Goal: Information Seeking & Learning: Learn about a topic

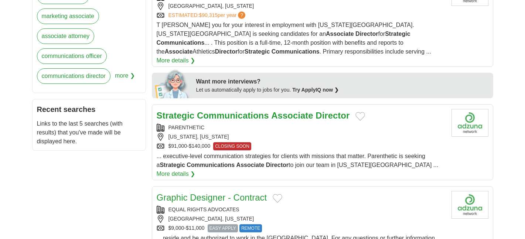
scroll to position [327, 0]
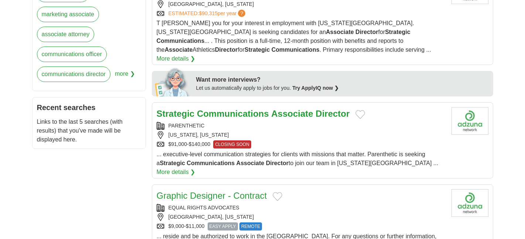
click at [313, 109] on strong "Associate" at bounding box center [292, 114] width 42 height 10
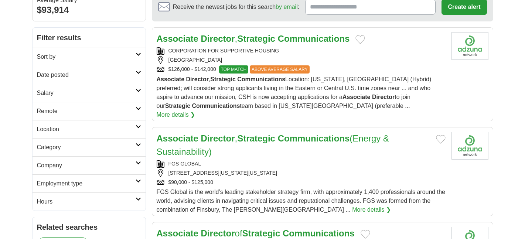
scroll to position [0, 0]
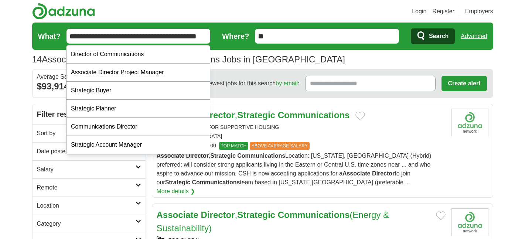
drag, startPoint x: 133, startPoint y: 36, endPoint x: 48, endPoint y: 26, distance: 85.6
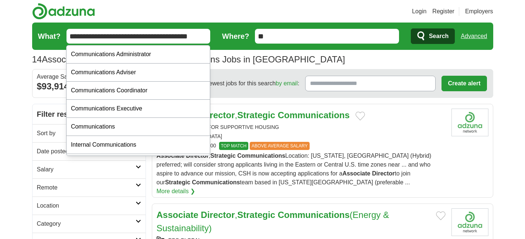
type input "**********"
click at [432, 36] on button "Search" at bounding box center [433, 36] width 44 height 16
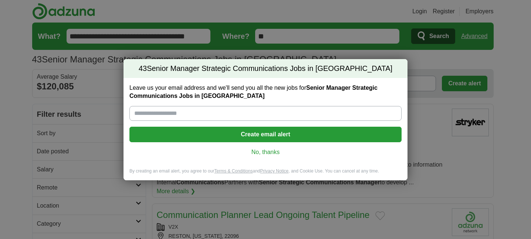
click at [262, 153] on link "No, thanks" at bounding box center [265, 152] width 260 height 8
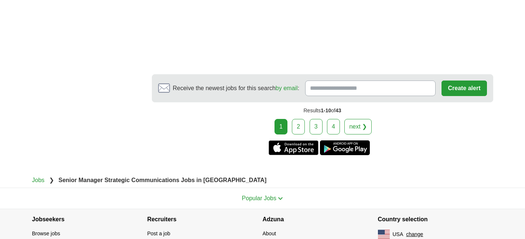
scroll to position [1331, 0]
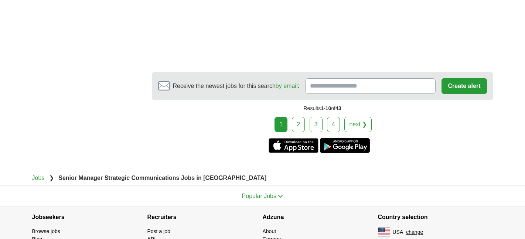
click at [299, 117] on link "2" at bounding box center [298, 125] width 13 height 16
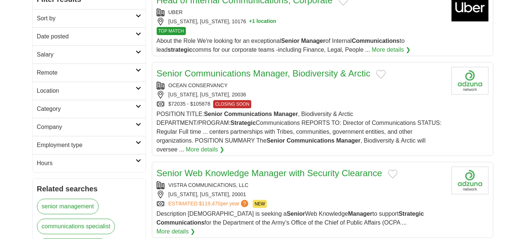
scroll to position [111, 0]
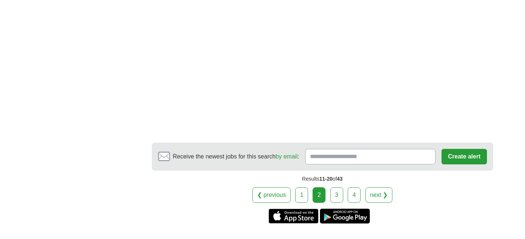
scroll to position [1268, 0]
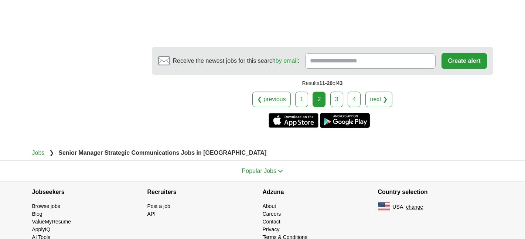
click at [385, 92] on link "next ❯" at bounding box center [378, 100] width 27 height 16
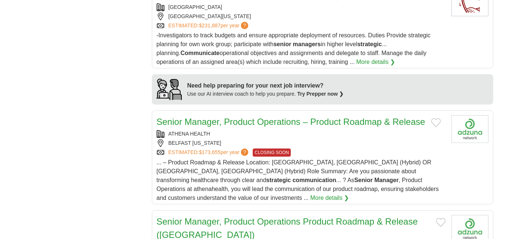
scroll to position [679, 0]
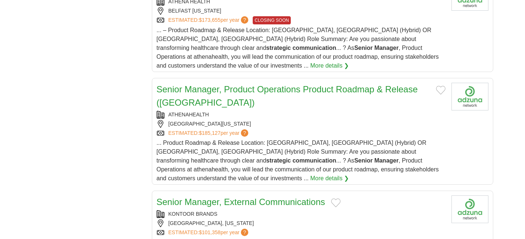
click at [524, 117] on body "Login Register Employers 43 Senior Manager Strategic Communications Jobs in US …" at bounding box center [262, 86] width 525 height 1531
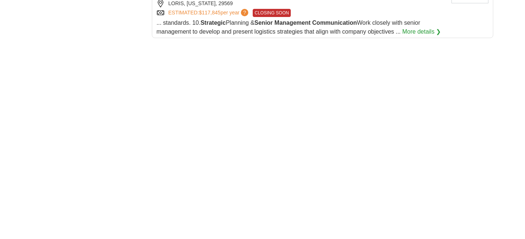
scroll to position [1261, 0]
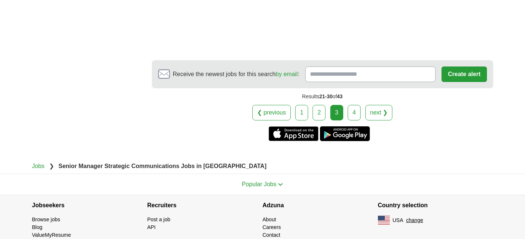
click at [352, 105] on link "4" at bounding box center [354, 113] width 13 height 16
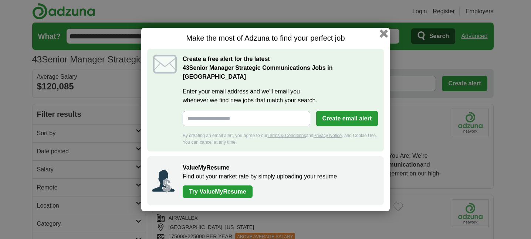
click at [380, 37] on div "Make the most of Adzuna to find your perfect job Create a free alert for the la…" at bounding box center [265, 120] width 248 height 184
click at [385, 38] on button "button" at bounding box center [383, 34] width 8 height 8
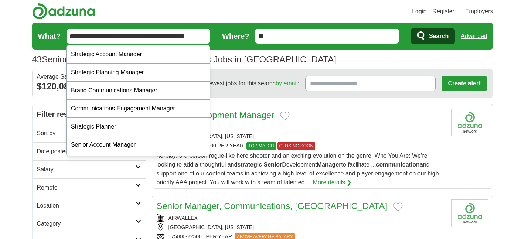
drag, startPoint x: 155, startPoint y: 37, endPoint x: 35, endPoint y: 30, distance: 120.7
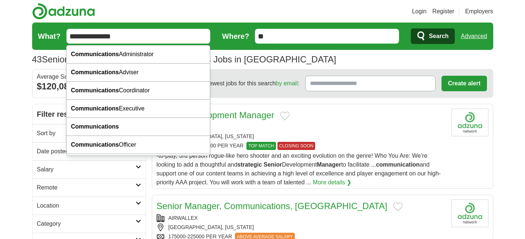
click at [144, 37] on input "**********" at bounding box center [138, 36] width 144 height 15
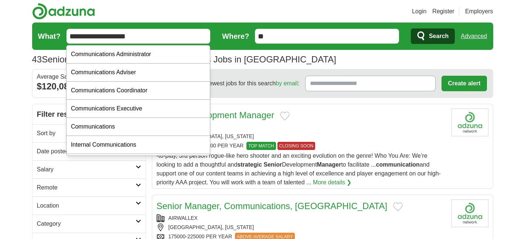
type input "**********"
click at [432, 36] on button "Search" at bounding box center [433, 36] width 44 height 16
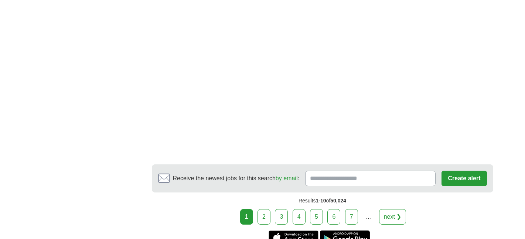
scroll to position [1324, 0]
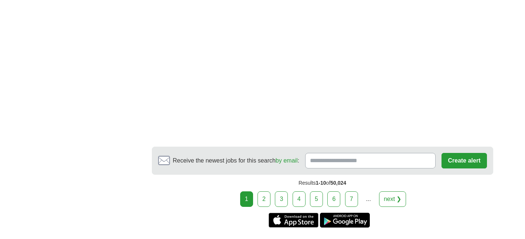
click at [266, 191] on link "2" at bounding box center [264, 199] width 13 height 16
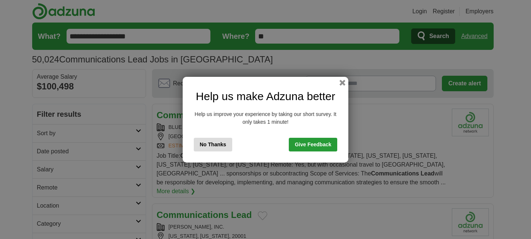
click at [213, 146] on button "No Thanks" at bounding box center [213, 145] width 38 height 14
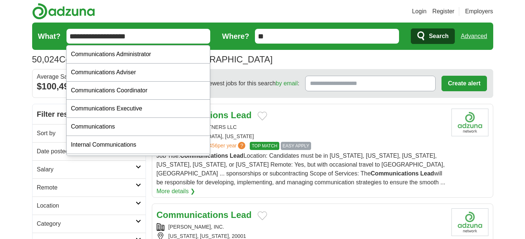
drag, startPoint x: 163, startPoint y: 41, endPoint x: 0, endPoint y: -21, distance: 174.6
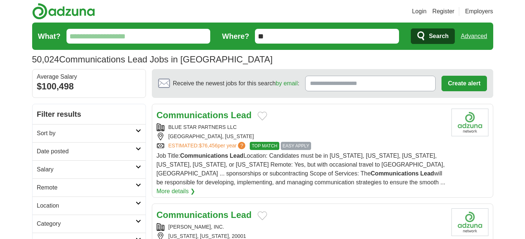
paste input "**********"
type input "**********"
click at [432, 36] on button "Search" at bounding box center [433, 36] width 44 height 16
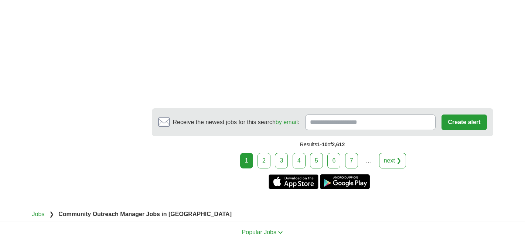
scroll to position [1339, 0]
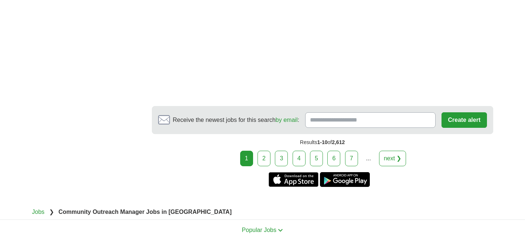
click at [265, 159] on link "2" at bounding box center [264, 159] width 13 height 16
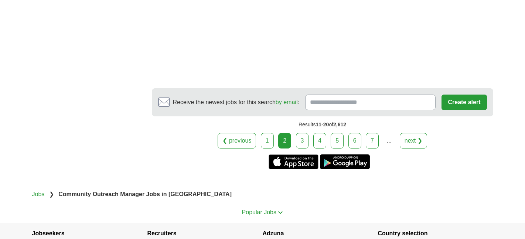
scroll to position [1289, 0]
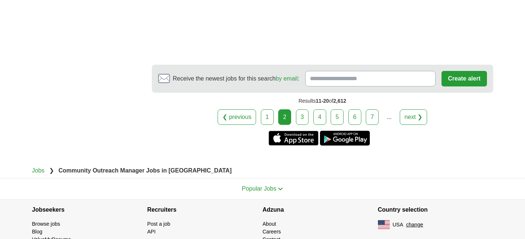
click at [303, 109] on link "3" at bounding box center [302, 117] width 13 height 16
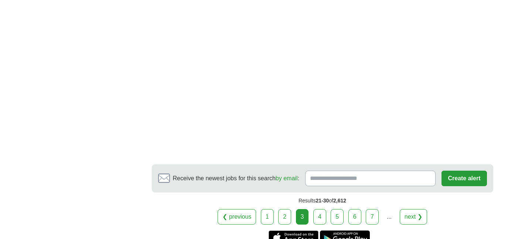
scroll to position [1304, 0]
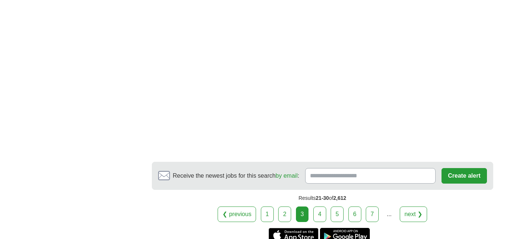
click at [324, 207] on link "4" at bounding box center [319, 215] width 13 height 16
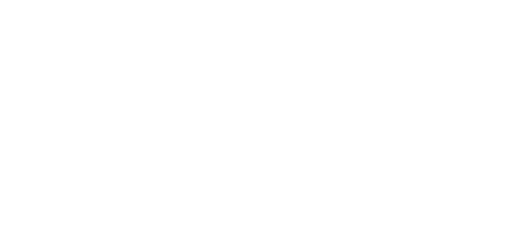
scroll to position [1347, 0]
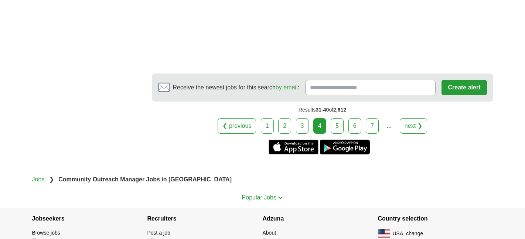
click at [335, 118] on link "5" at bounding box center [337, 126] width 13 height 16
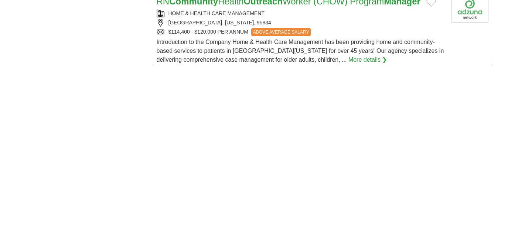
scroll to position [968, 0]
